Goal: Information Seeking & Learning: Learn about a topic

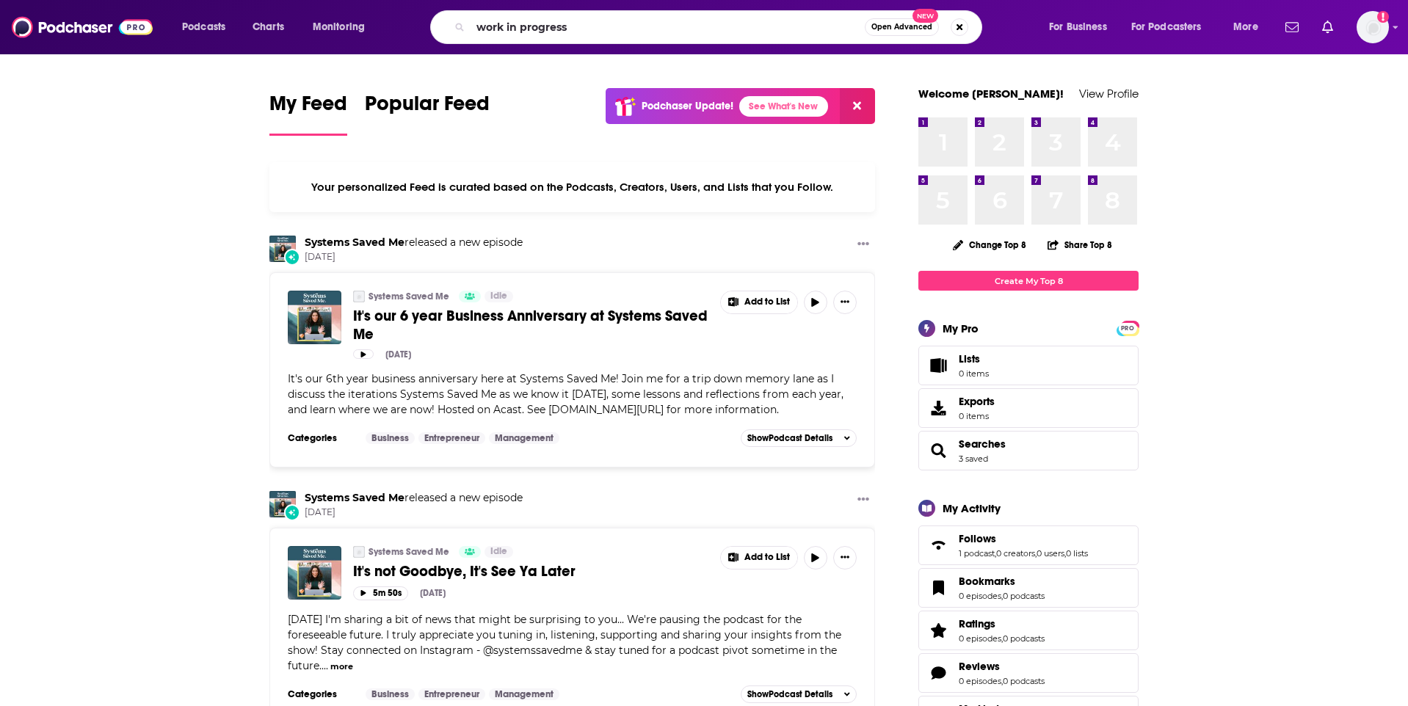
type input "work in progress"
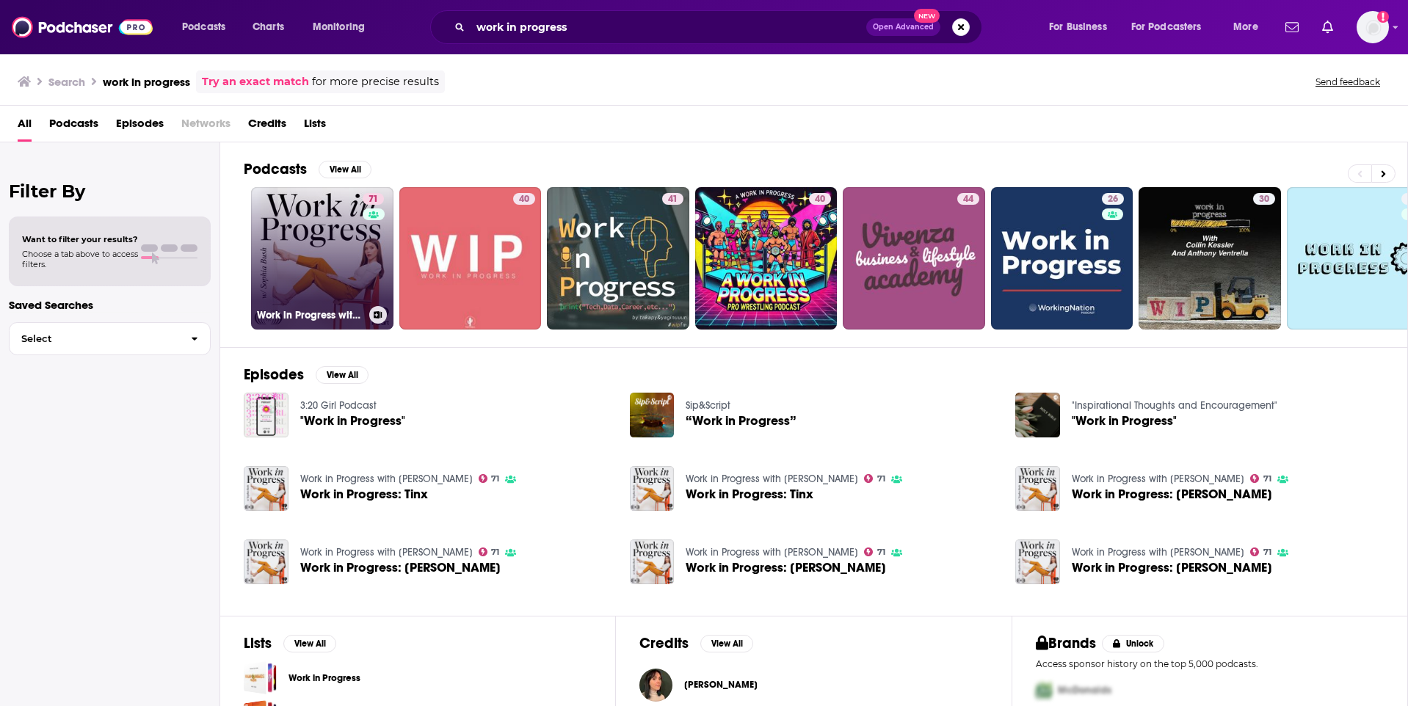
click at [327, 269] on link "71 Work in Progress with [PERSON_NAME]" at bounding box center [322, 258] width 142 height 142
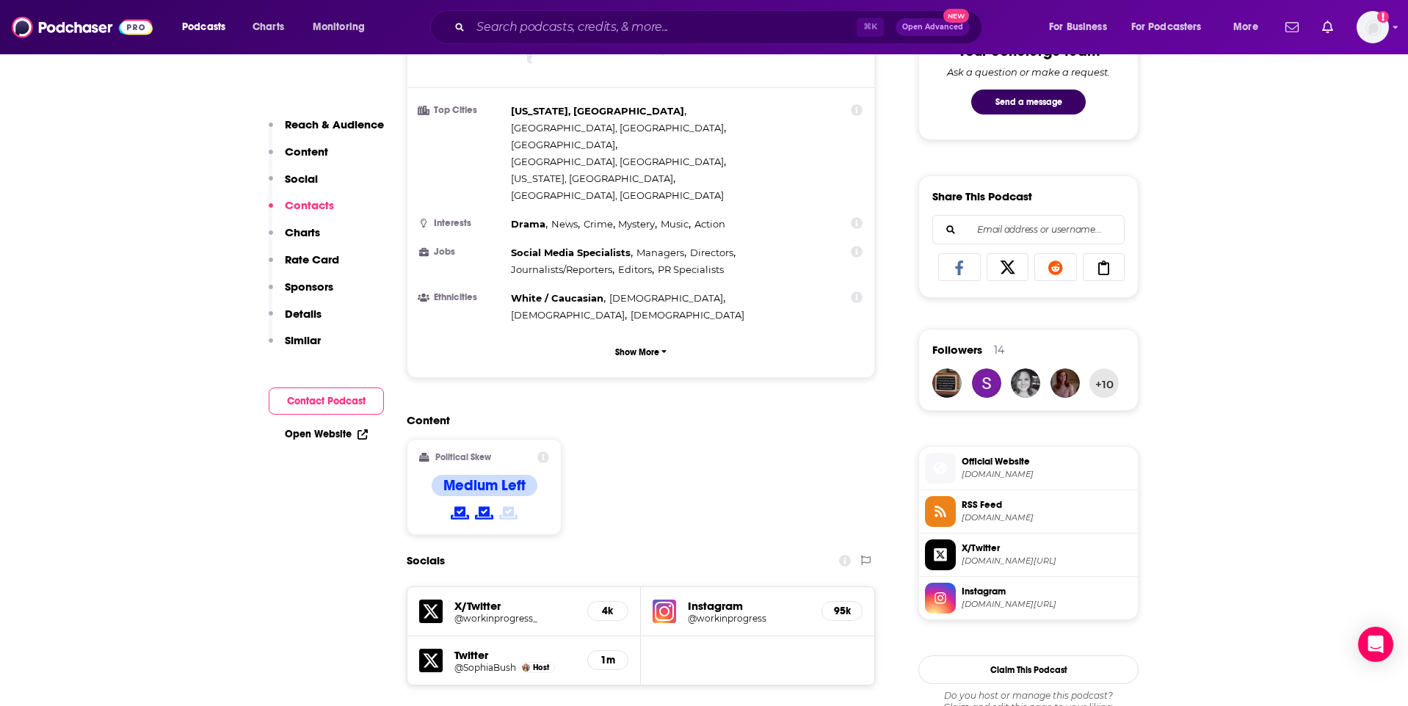
scroll to position [669, 0]
